Goal: Task Accomplishment & Management: Manage account settings

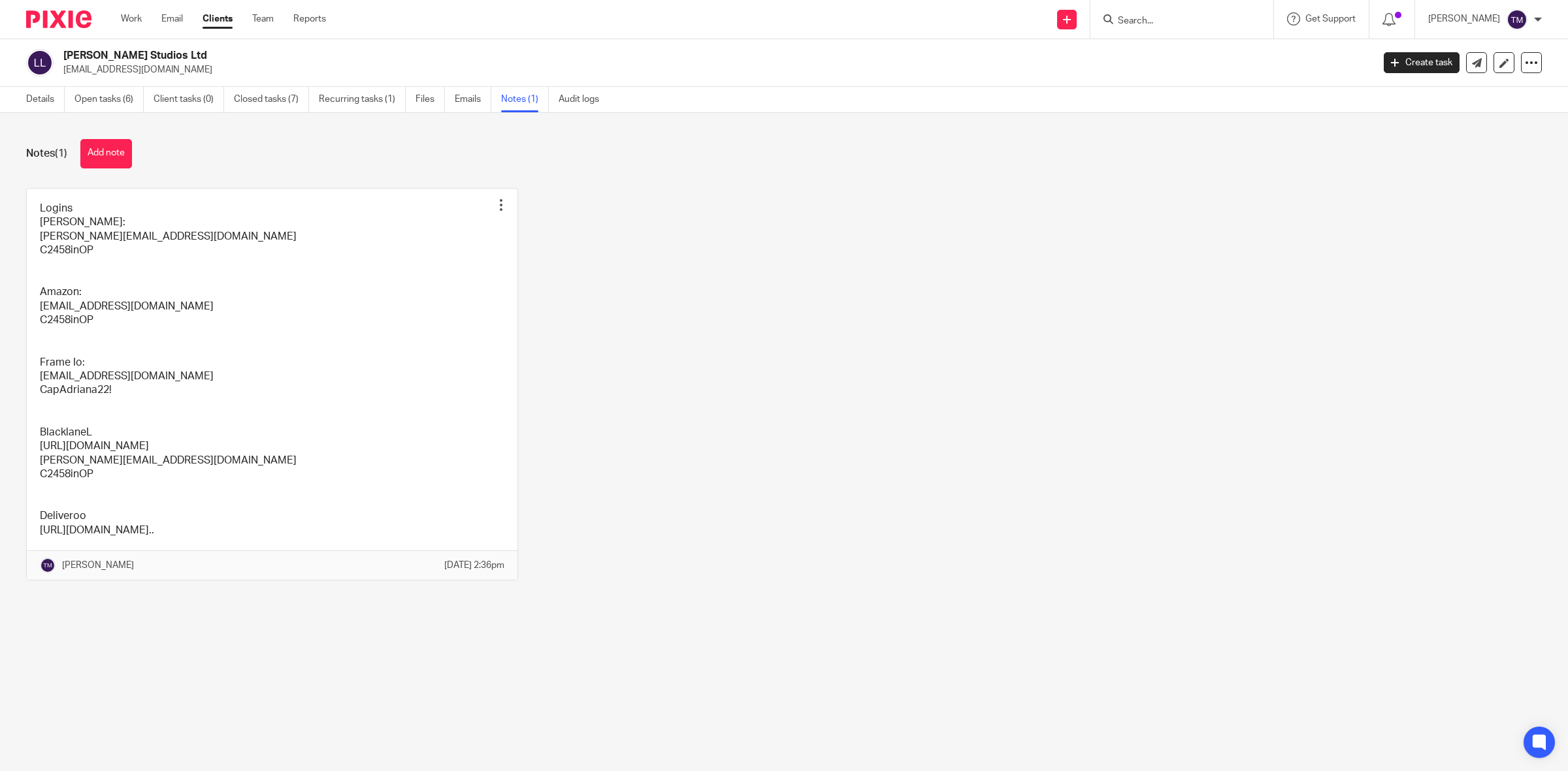
click at [217, 23] on link "Clients" at bounding box center [217, 19] width 30 height 13
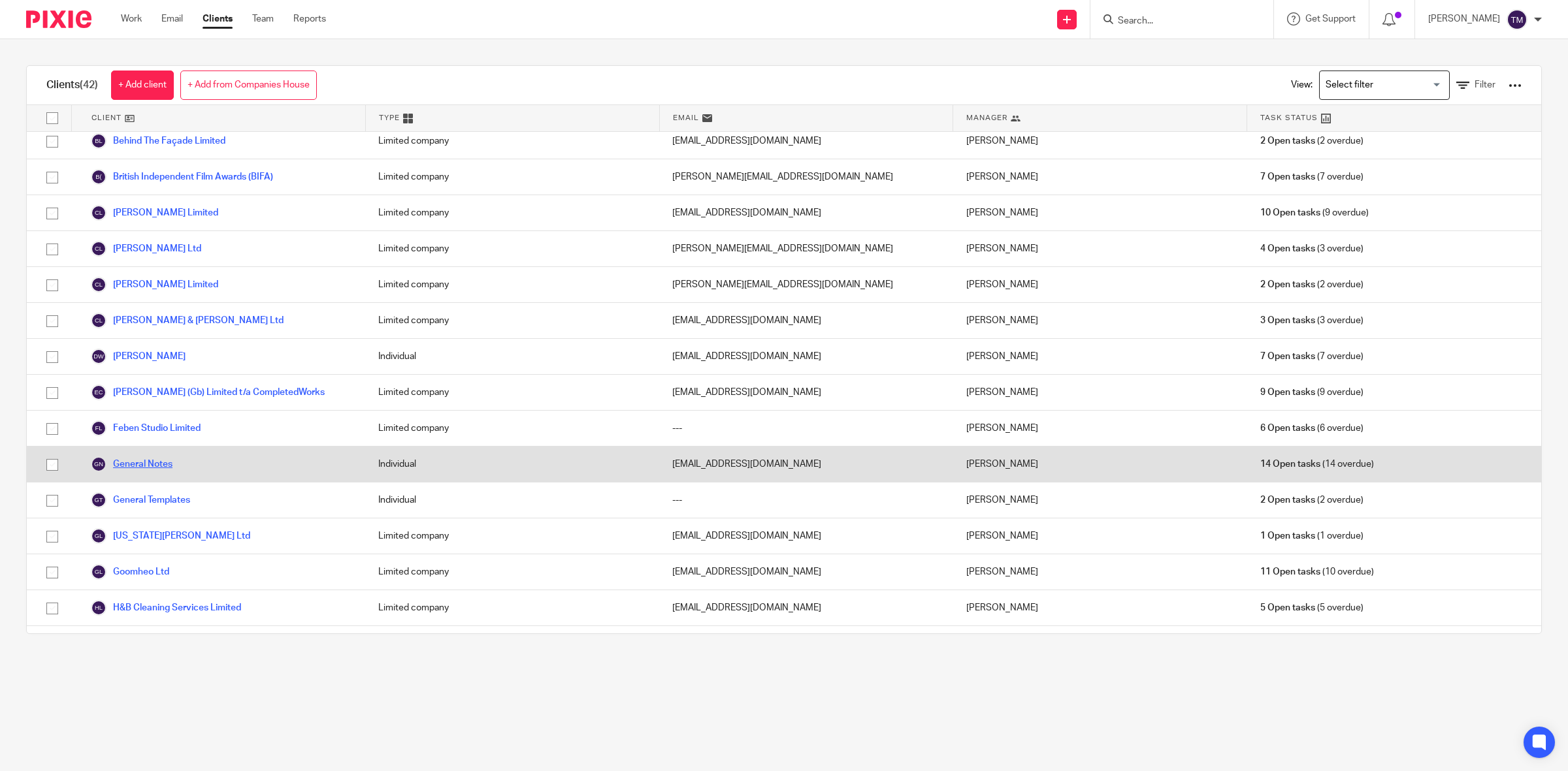
scroll to position [82, 0]
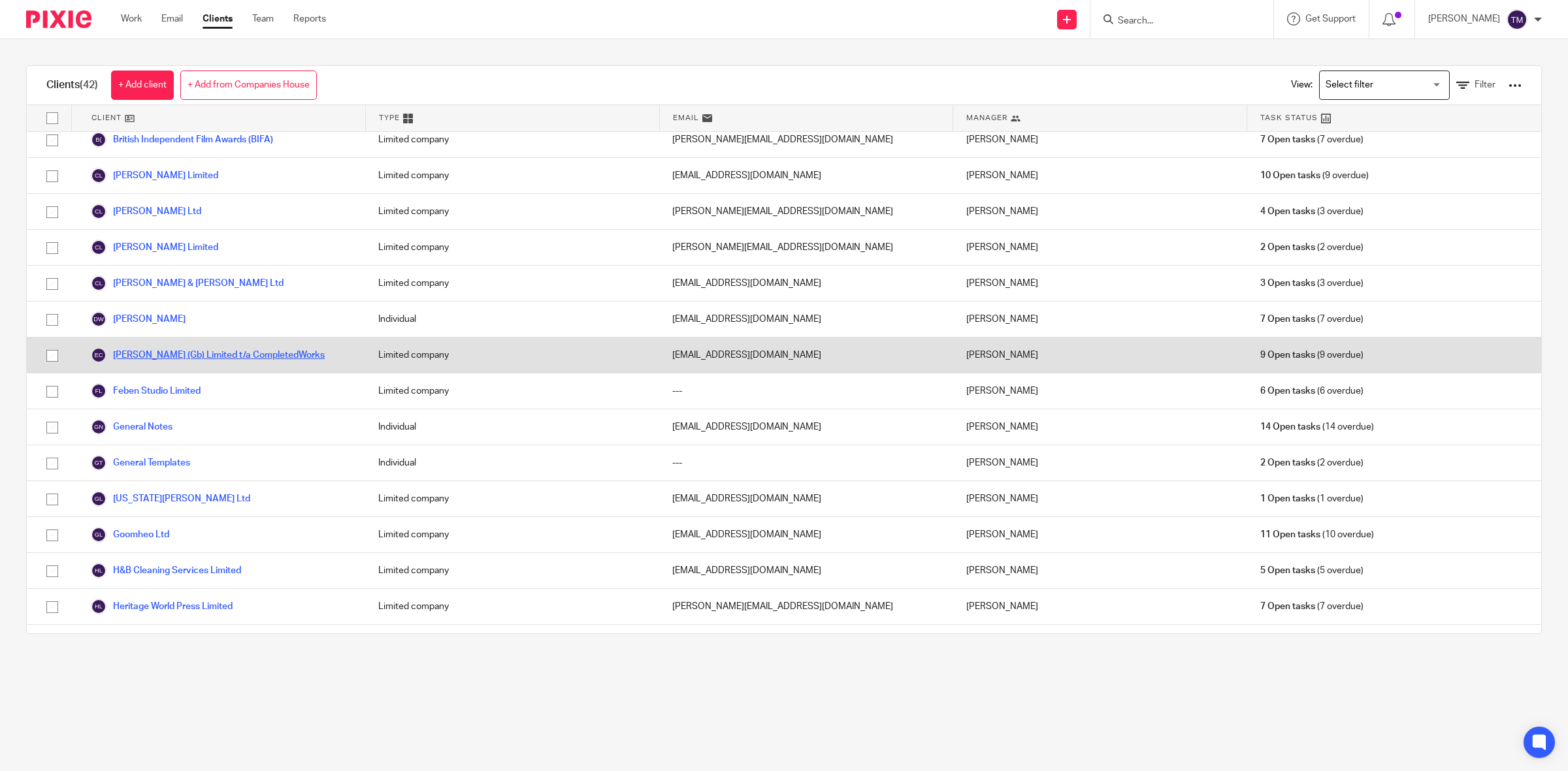
click at [220, 354] on link "[PERSON_NAME] (Gb) Limited t/a CompletedWorks" at bounding box center [207, 355] width 234 height 16
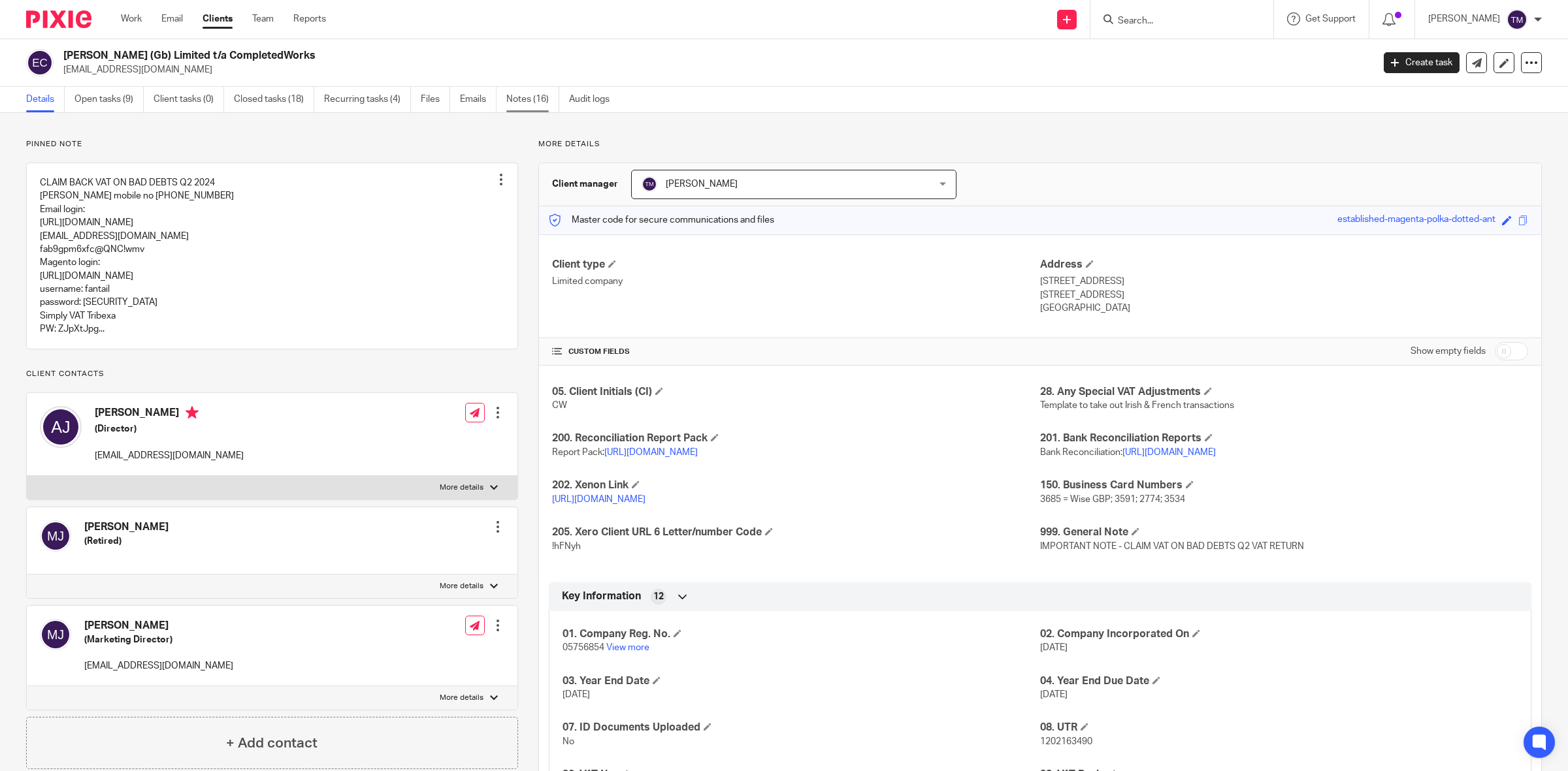
click at [520, 95] on link "Notes (16)" at bounding box center [533, 100] width 53 height 26
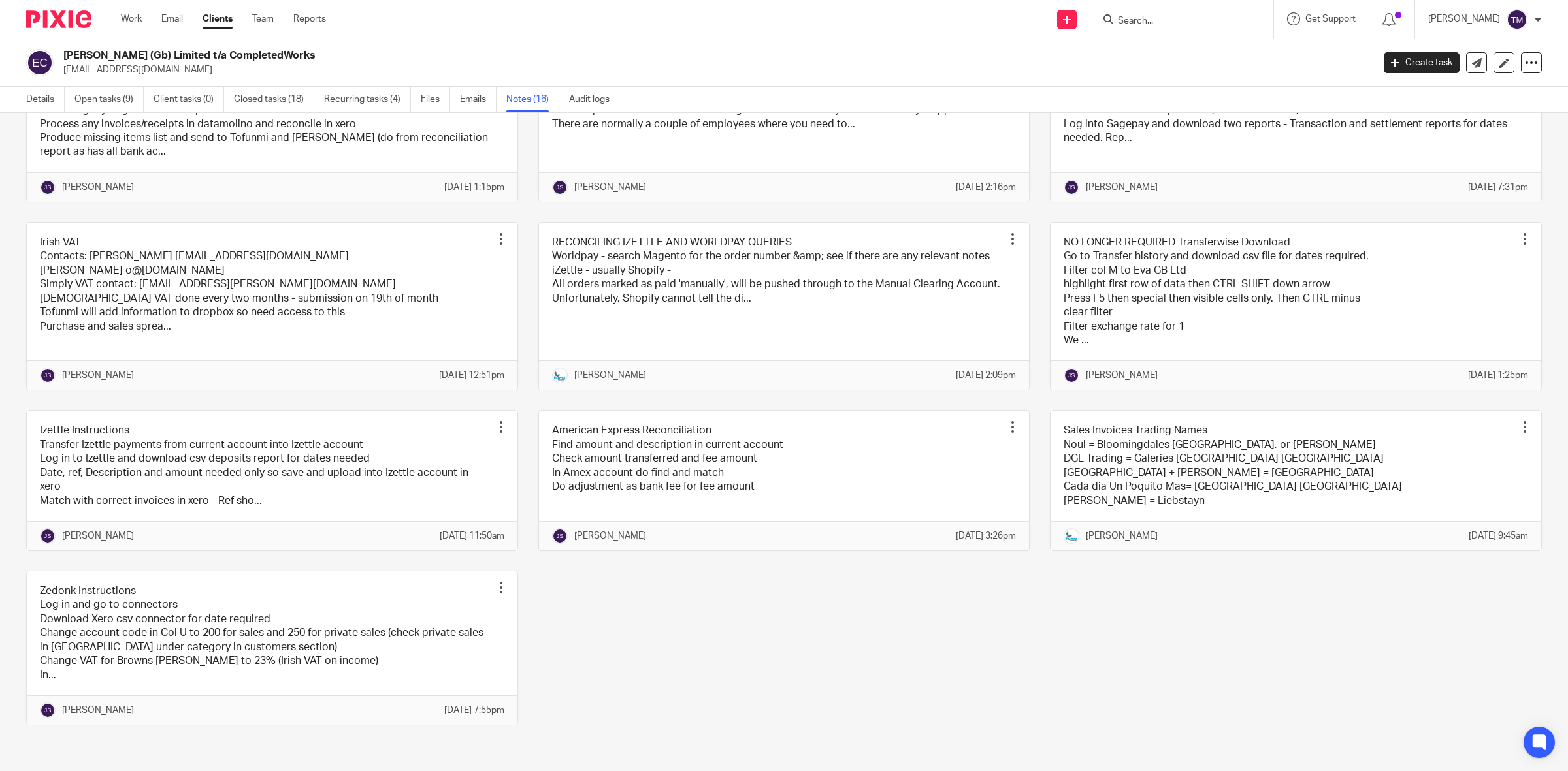
scroll to position [571, 0]
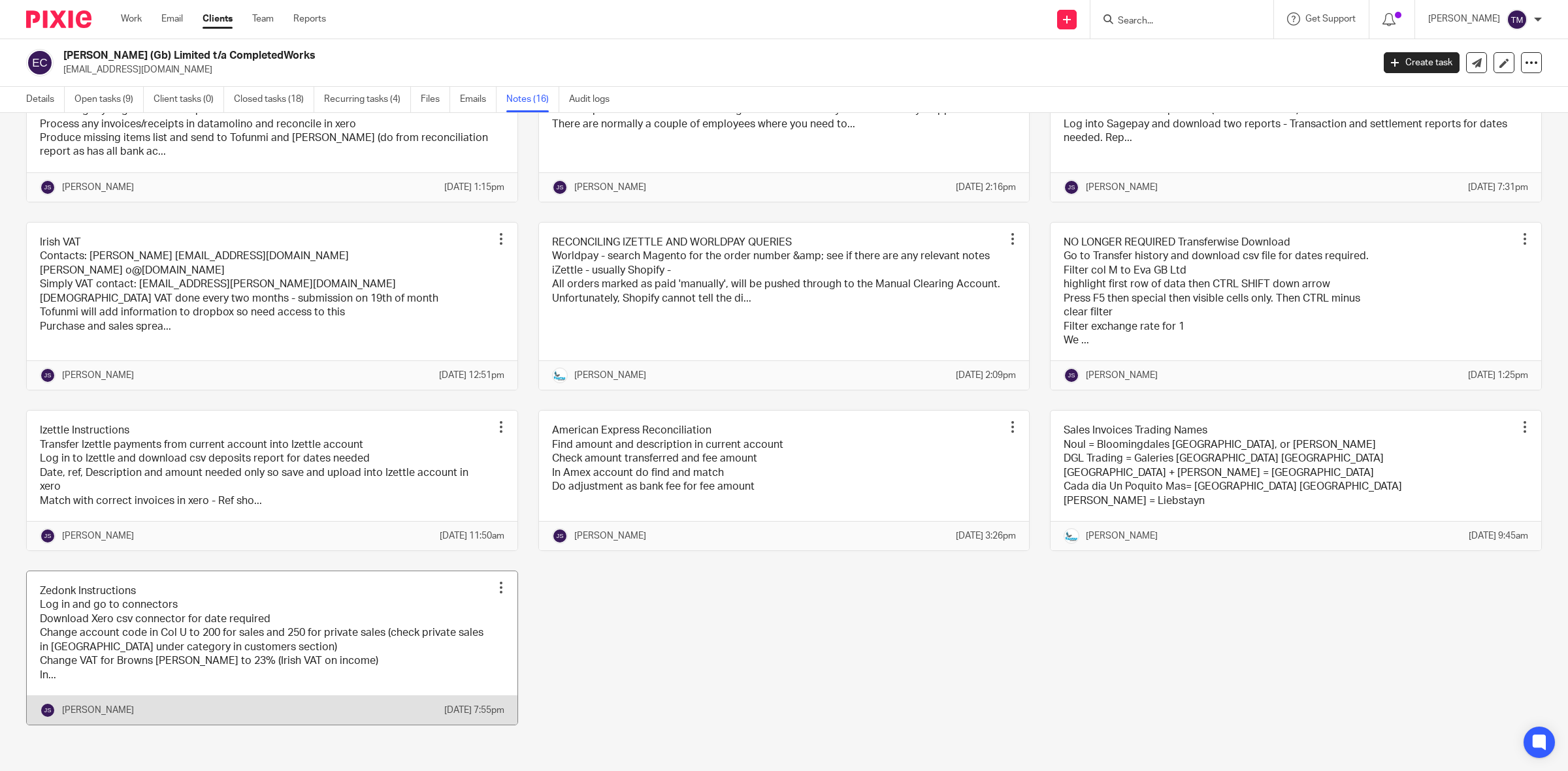
click at [259, 677] on link at bounding box center [271, 647] width 491 height 153
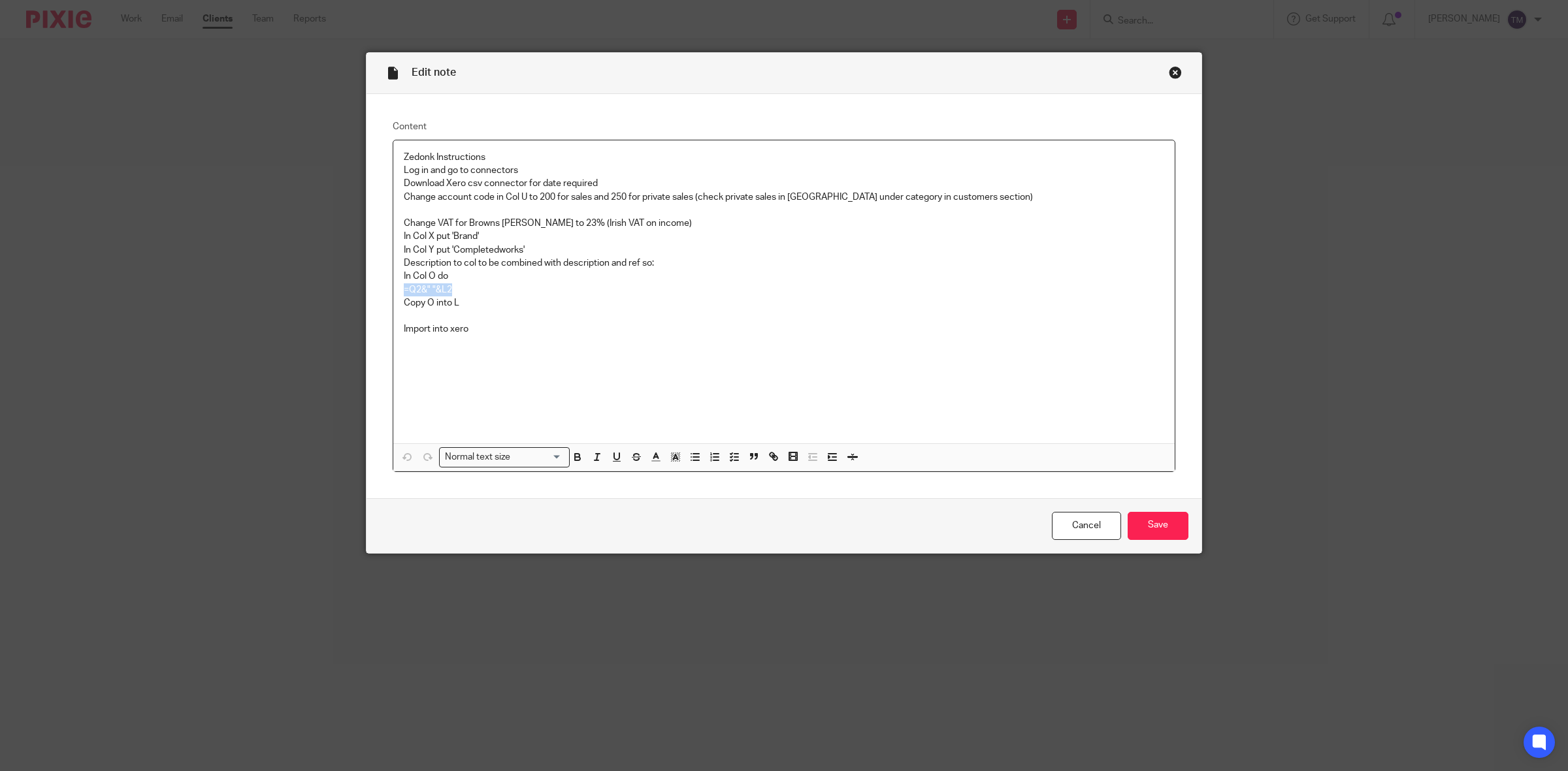
click at [454, 287] on p "=Q2&" "&L2" at bounding box center [783, 290] width 760 height 13
drag, startPoint x: 454, startPoint y: 287, endPoint x: 370, endPoint y: 294, distance: 84.3
click at [370, 294] on div "Content Zedonk Instructions Log in and go to connectors Download Xero csv conne…" at bounding box center [784, 296] width 834 height 404
copy p "=Q2&" "&L2"
